Goal: Check status: Check status

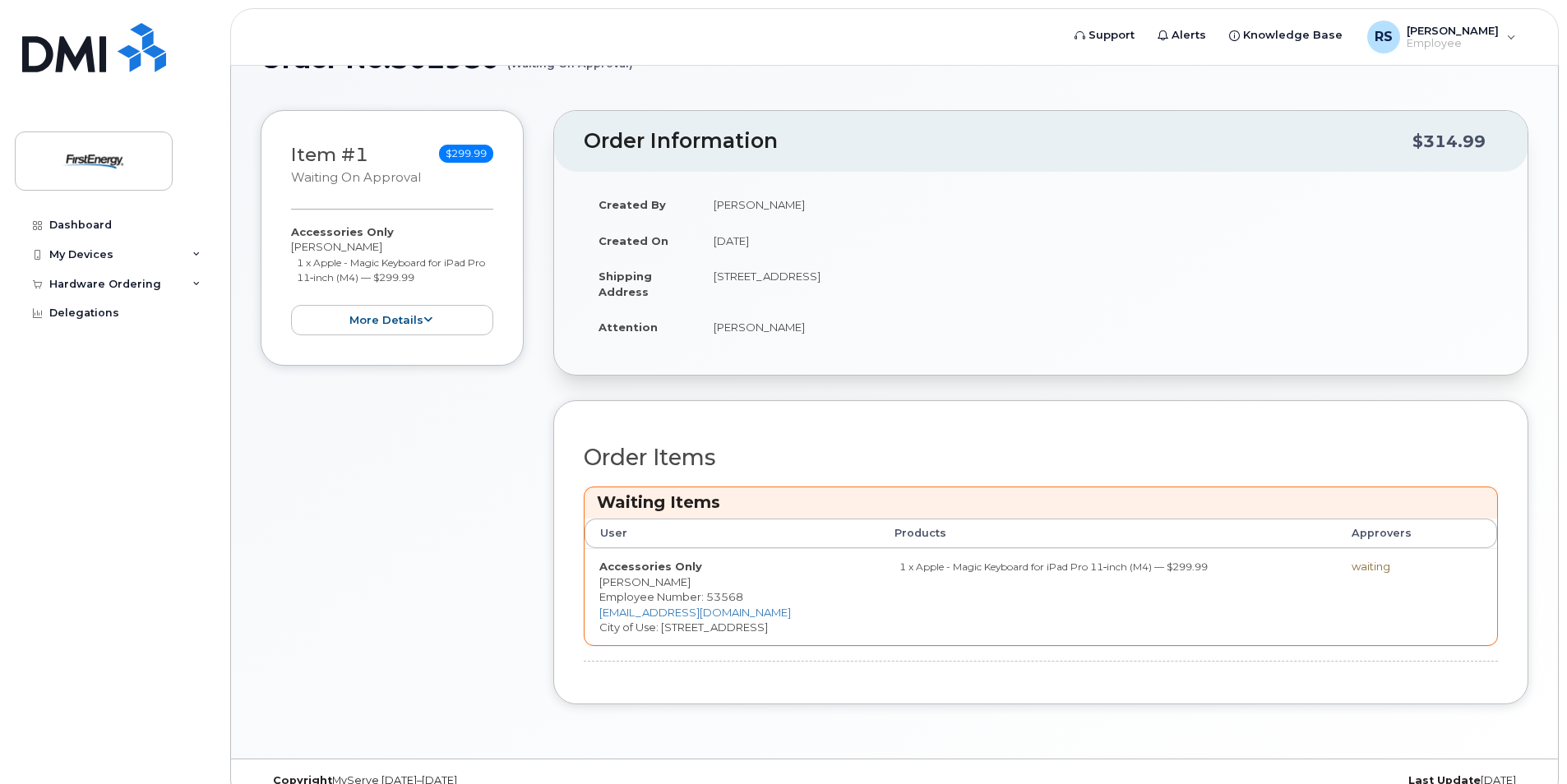
scroll to position [78, 0]
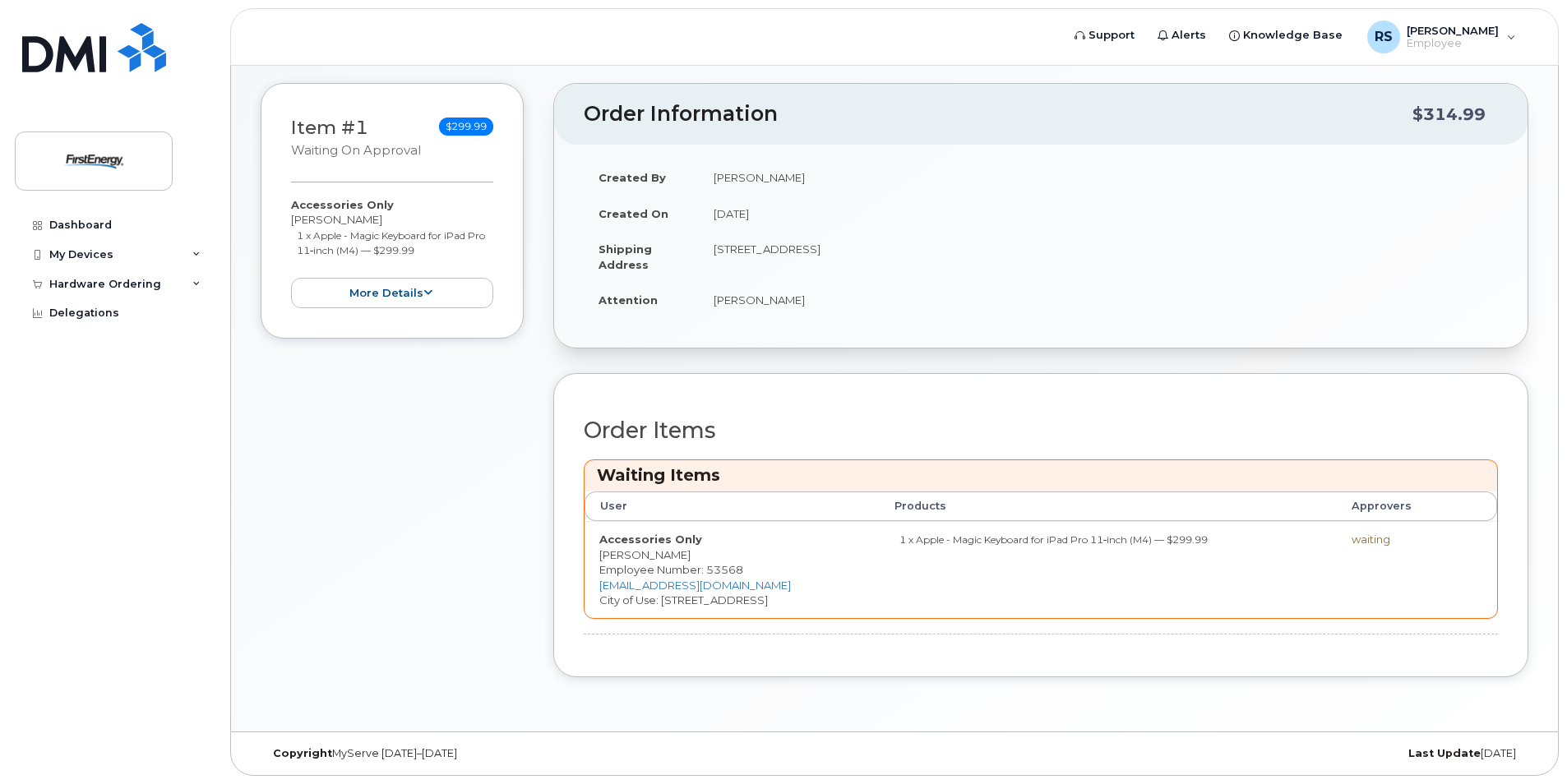
click at [1377, 544] on div "waiting" at bounding box center [1396, 540] width 90 height 15
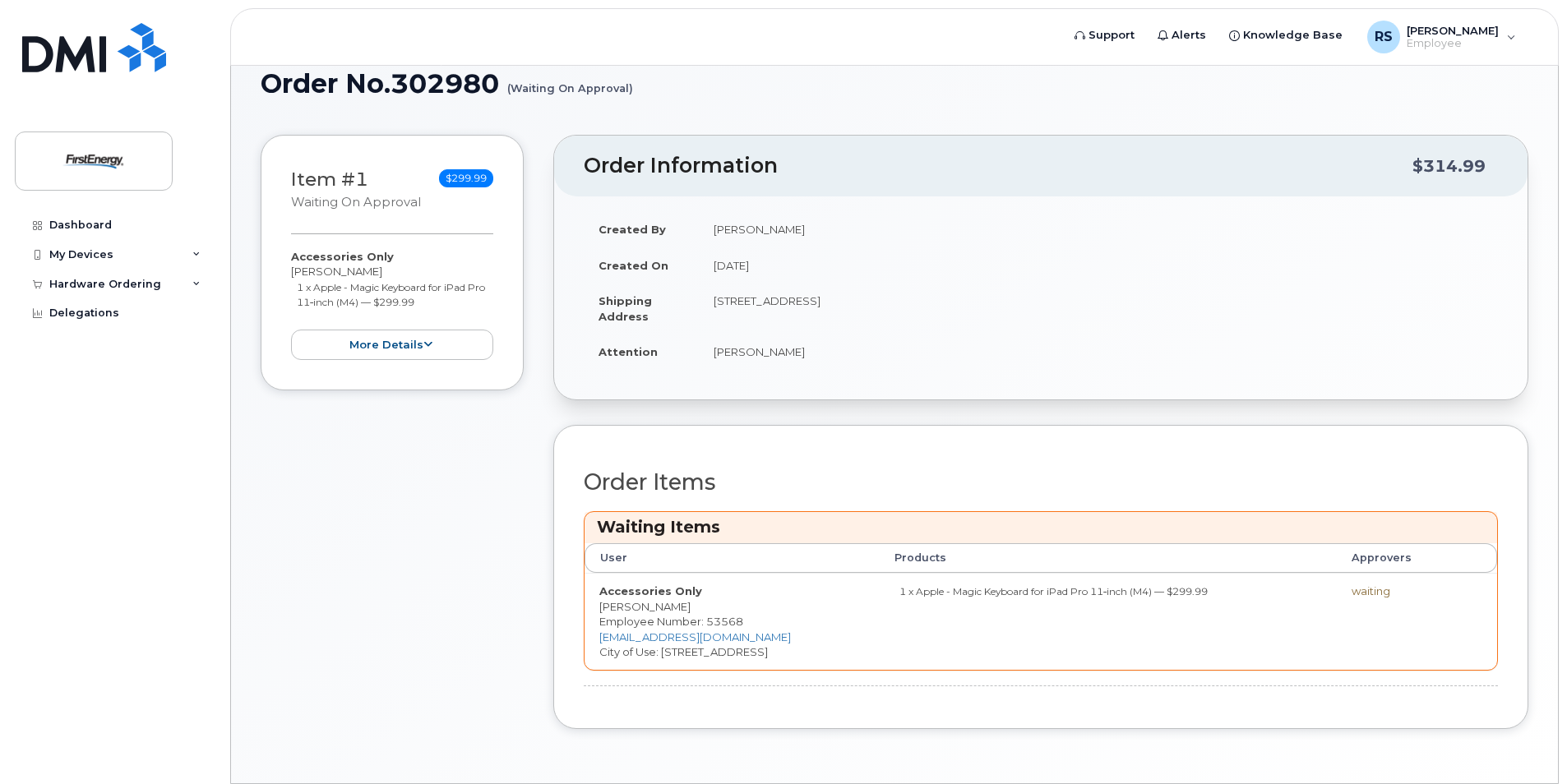
scroll to position [0, 0]
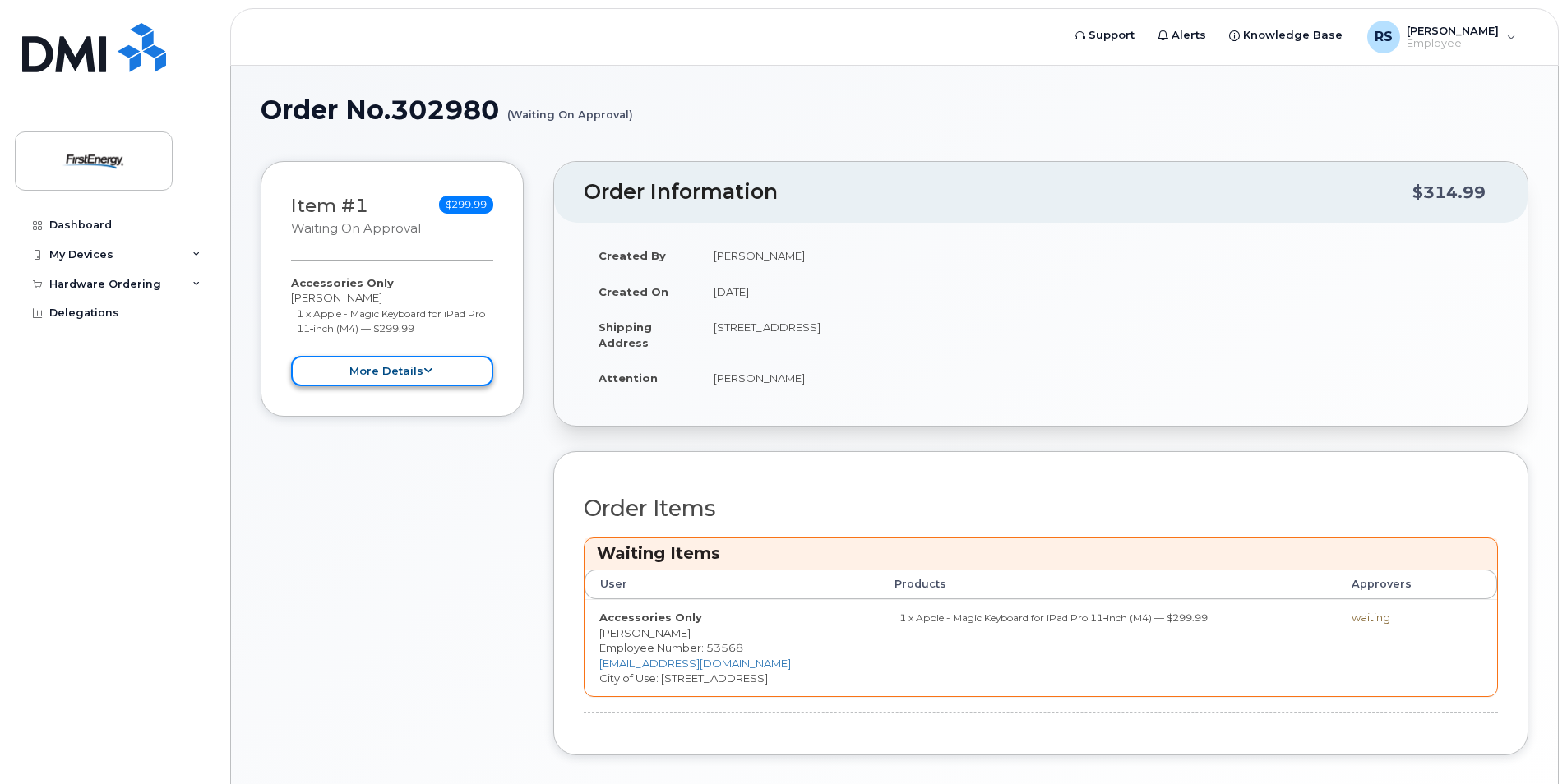
click at [443, 365] on button "more details" at bounding box center [392, 371] width 202 height 30
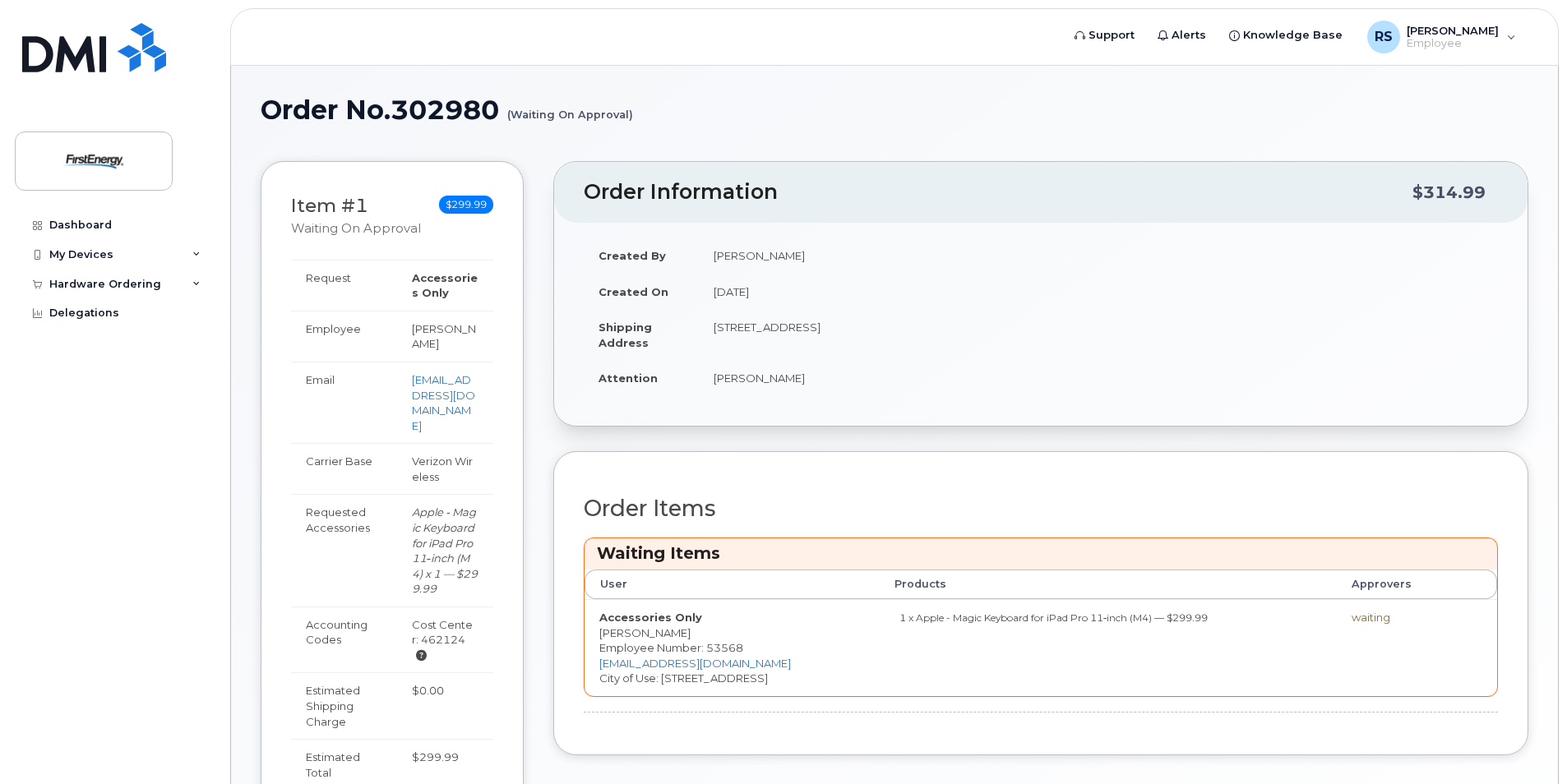
click at [1366, 619] on div "waiting" at bounding box center [1396, 617] width 90 height 15
click at [729, 567] on div "Waiting Items" at bounding box center [1041, 553] width 913 height 31
click at [729, 566] on div "Waiting Items" at bounding box center [1041, 553] width 913 height 31
click at [102, 224] on div "Dashboard" at bounding box center [80, 225] width 63 height 14
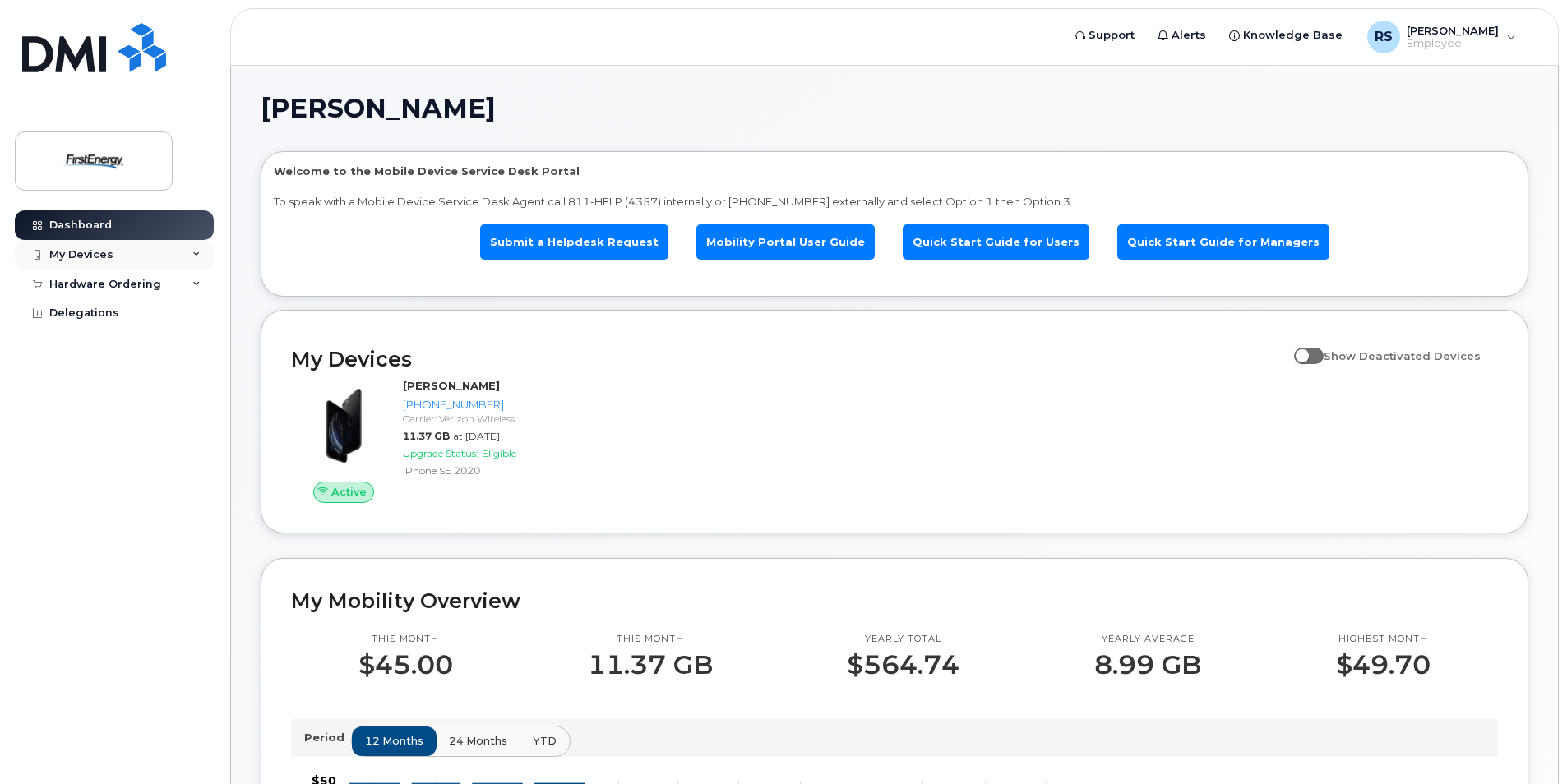
click at [85, 259] on div "My Devices" at bounding box center [81, 255] width 64 height 14
click at [122, 285] on div "Hardware Ordering" at bounding box center [105, 284] width 112 height 14
click at [156, 319] on link "My Orders" at bounding box center [128, 314] width 170 height 31
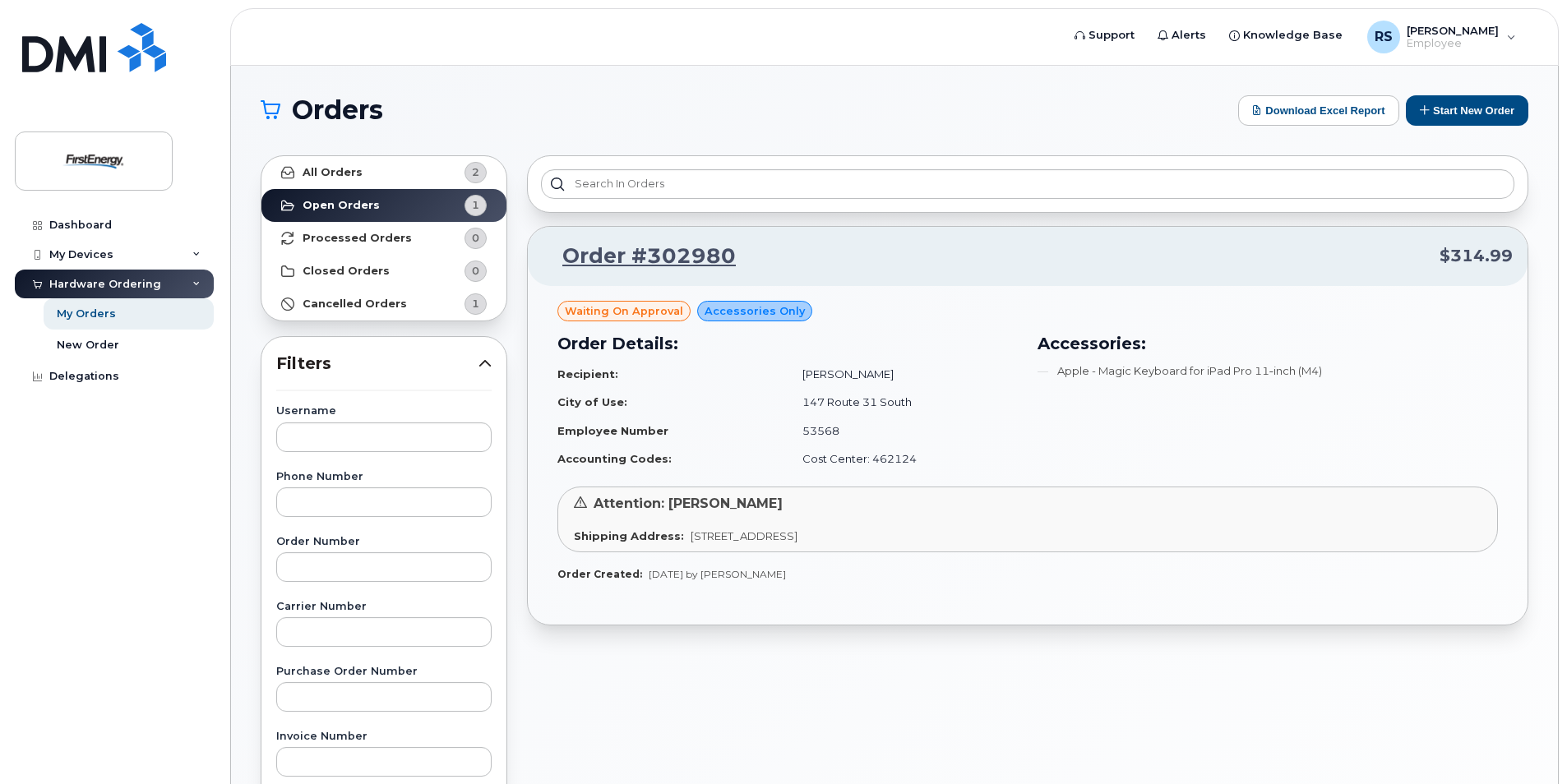
click at [628, 313] on span "Waiting On Approval" at bounding box center [624, 311] width 118 height 15
click at [626, 312] on span "Waiting On Approval" at bounding box center [624, 311] width 118 height 15
click at [636, 257] on link "Order #302980" at bounding box center [639, 256] width 193 height 30
click at [621, 312] on span "Waiting On Approval" at bounding box center [624, 311] width 118 height 15
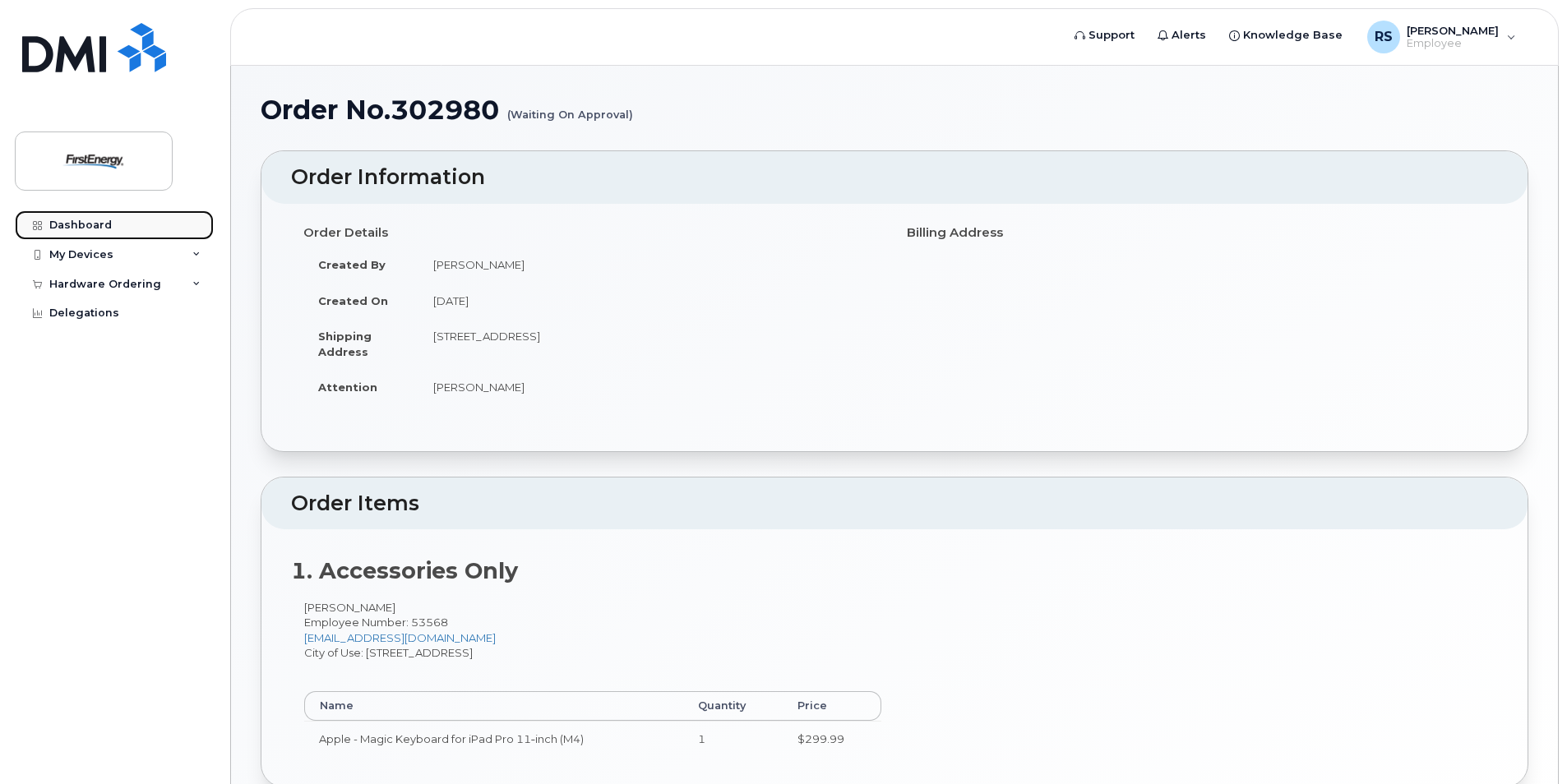
click at [80, 223] on div "Dashboard" at bounding box center [80, 225] width 63 height 14
